Goal: Find specific page/section: Find specific page/section

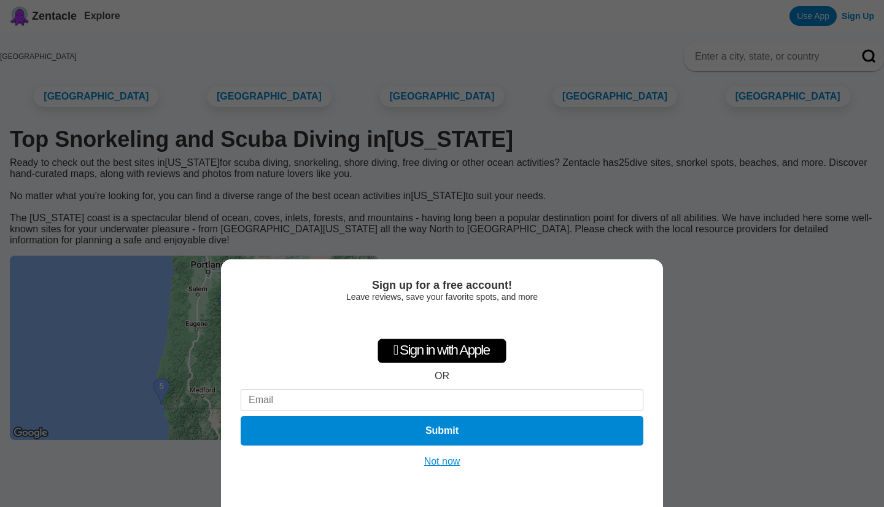
click at [446, 462] on button "Not now" at bounding box center [443, 461] width 44 height 12
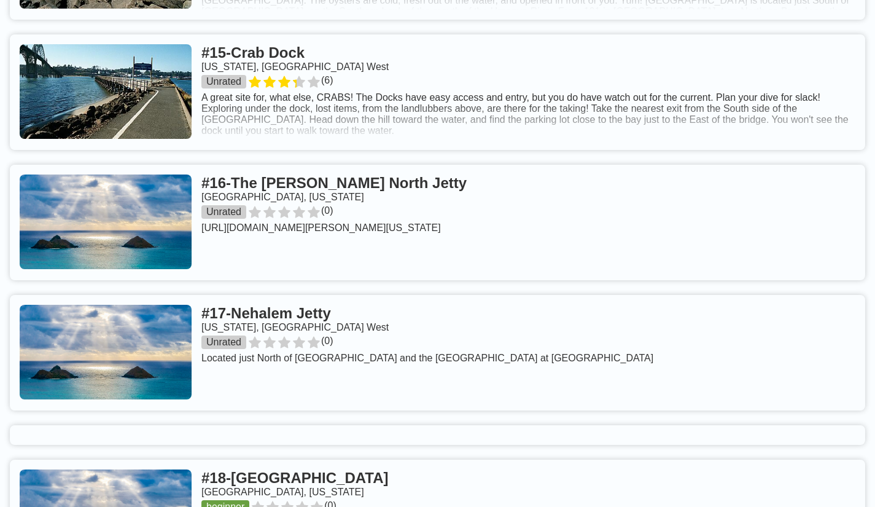
scroll to position [2419, 0]
click at [96, 210] on link at bounding box center [437, 222] width 855 height 115
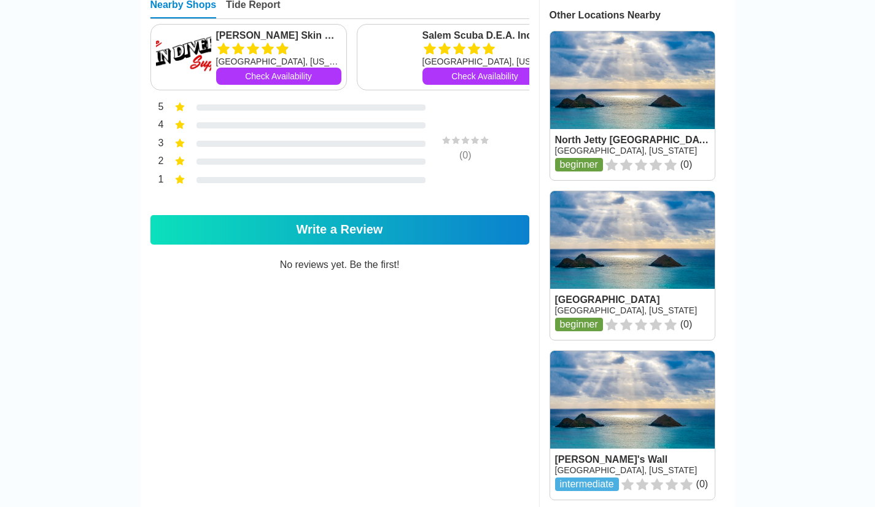
scroll to position [596, 0]
